Goal: Register for event/course

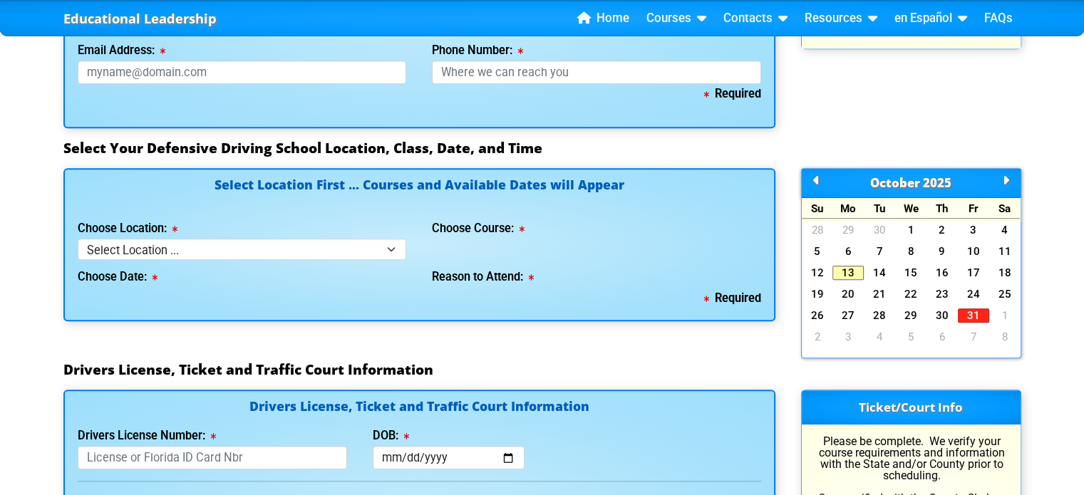
scroll to position [1235, 0]
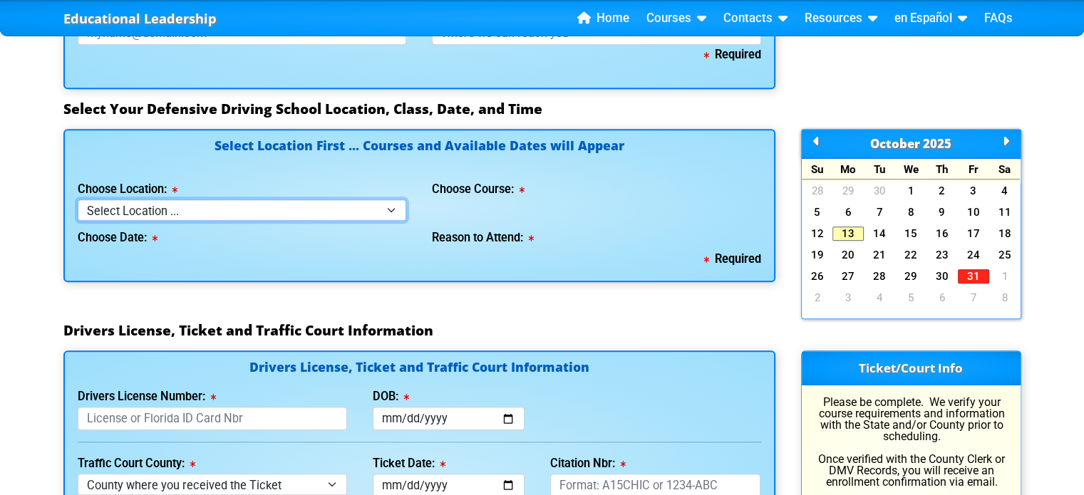
click at [389, 219] on select "Select Location ... Tampa Orlando Kissimmee [GEOGRAPHIC_DATA] - en español [GEO…" at bounding box center [242, 209] width 329 height 21
select select "2"
click at [78, 204] on select "Select Location ... Tampa Orlando Kissimmee [GEOGRAPHIC_DATA] - en español [GEO…" at bounding box center [242, 209] width 329 height 21
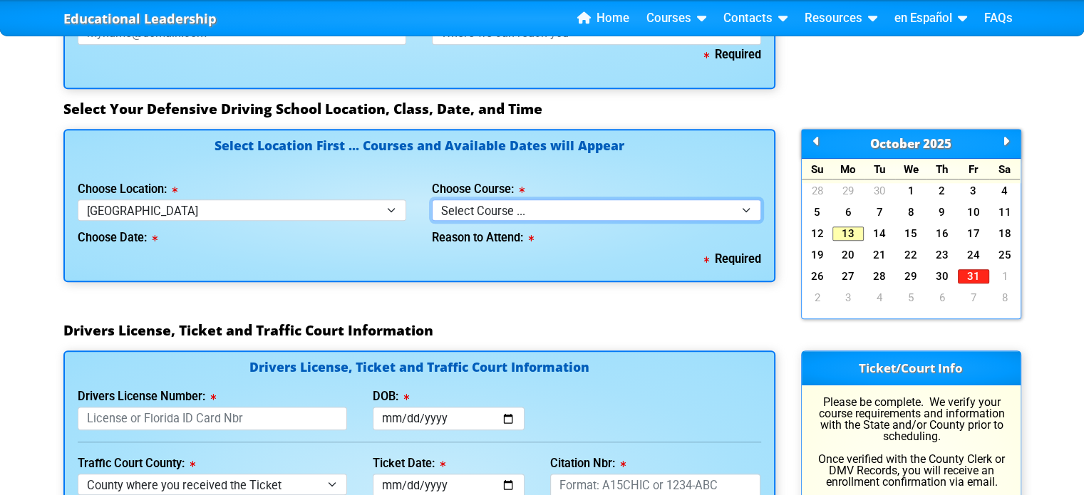
click at [752, 217] on select "Select Course ... 4 Hour BDI Class (Basic Course & TCAC) 4 Hour Under 25 Class …" at bounding box center [596, 209] width 329 height 21
select select "6"
click at [432, 204] on select "Select Course ... 4 Hour BDI Class (Basic Course & TCAC) 4 Hour Under 25 Class …" at bounding box center [596, 209] width 329 height 21
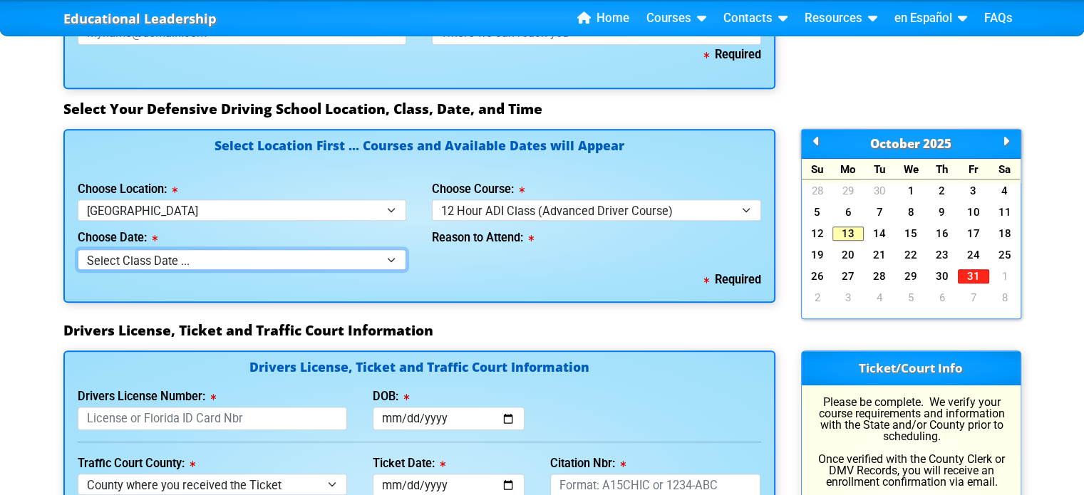
click at [395, 266] on select "Select Class Date ... [DATE] -- ([DATE] from 8:30am-8:30pm) [DATE] -- ([DATE] f…" at bounding box center [242, 259] width 329 height 21
select select "[DATE], 7"
click at [78, 254] on select "Select Class Date ... [DATE] -- ([DATE] from 8:30am-8:30pm) [DATE] -- ([DATE] f…" at bounding box center [242, 259] width 329 height 21
select select
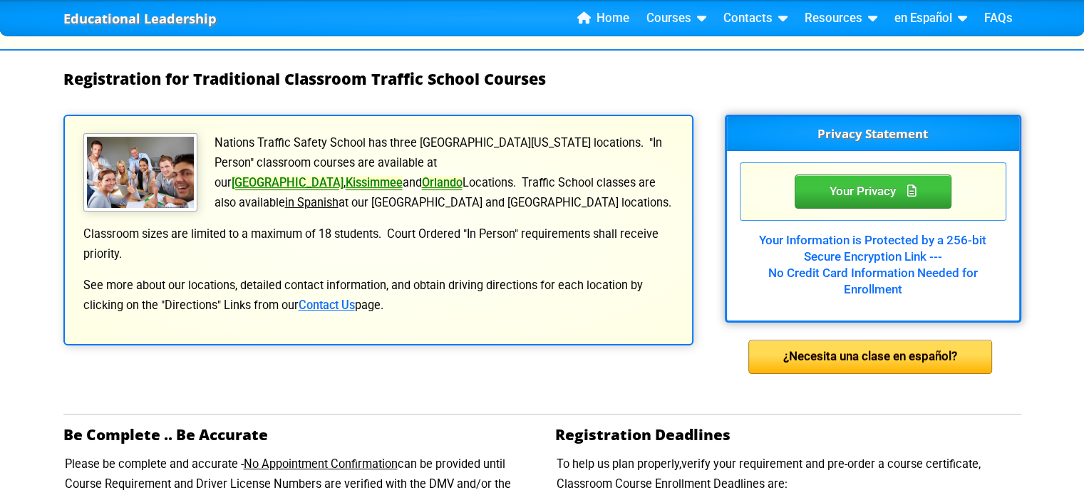
scroll to position [95, 0]
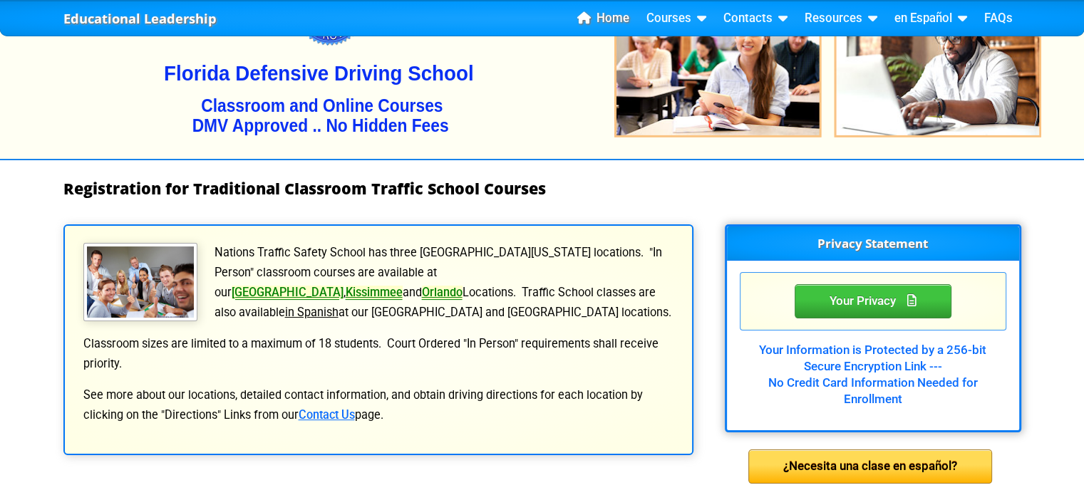
click at [617, 19] on link "Home" at bounding box center [602, 18] width 63 height 21
